Goal: Use online tool/utility: Utilize a website feature to perform a specific function

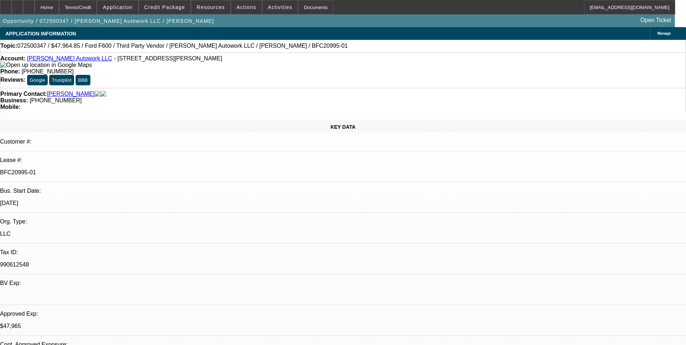
select select "0"
select select "2"
select select "0"
select select "6"
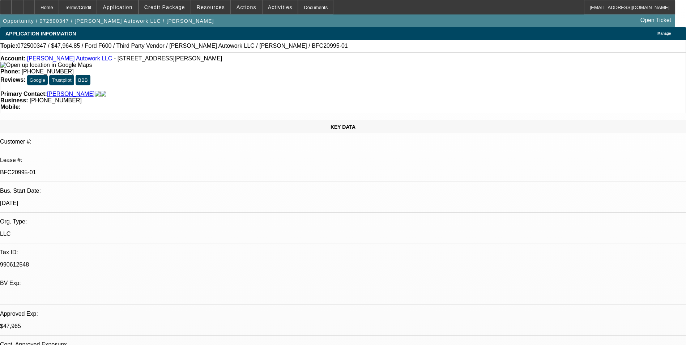
select select "0"
select select "2"
select select "0.1"
select select "4"
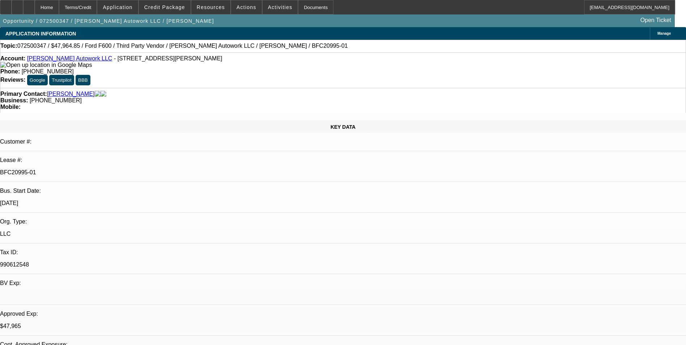
select select "0"
select select "2"
select select "0"
select select "6"
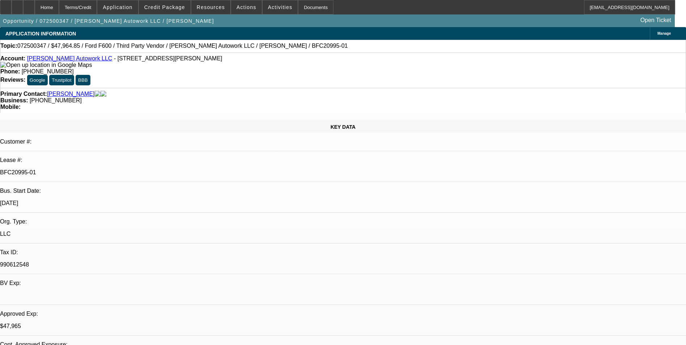
select select "0"
select select "2"
select select "0.1"
select select "4"
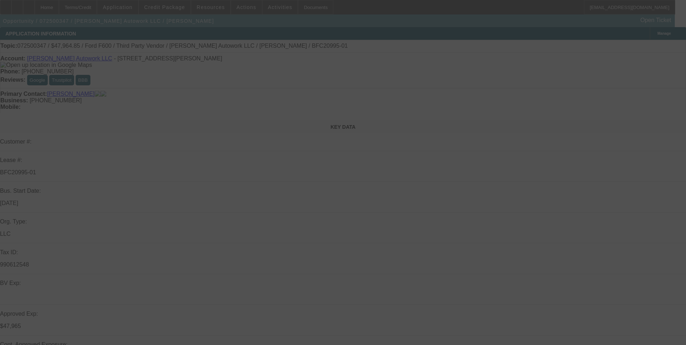
select select "0"
select select "2"
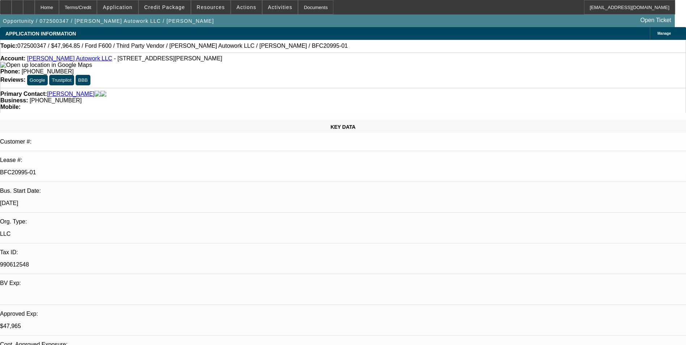
select select "0"
select select "6"
select select "0"
select select "2"
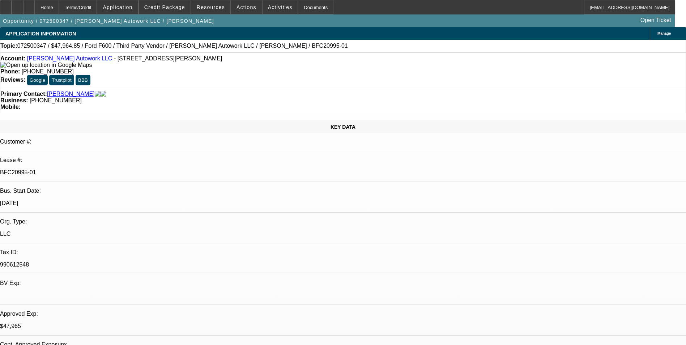
select select "0.1"
select select "4"
select select "0"
select select "2"
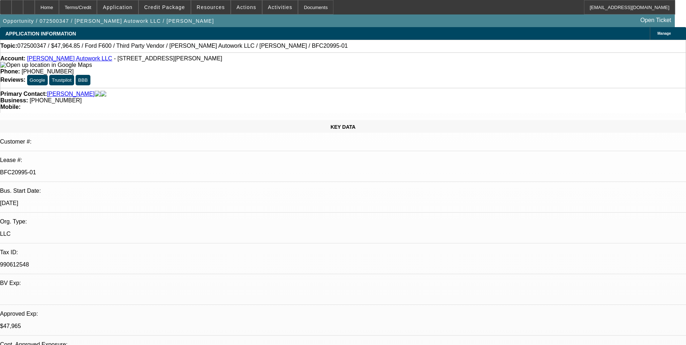
select select "0"
select select "6"
select select "0"
select select "2"
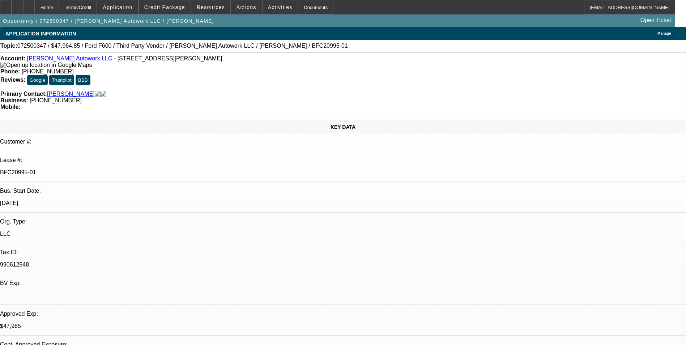
select select "0.1"
select select "4"
